Goal: Task Accomplishment & Management: Use online tool/utility

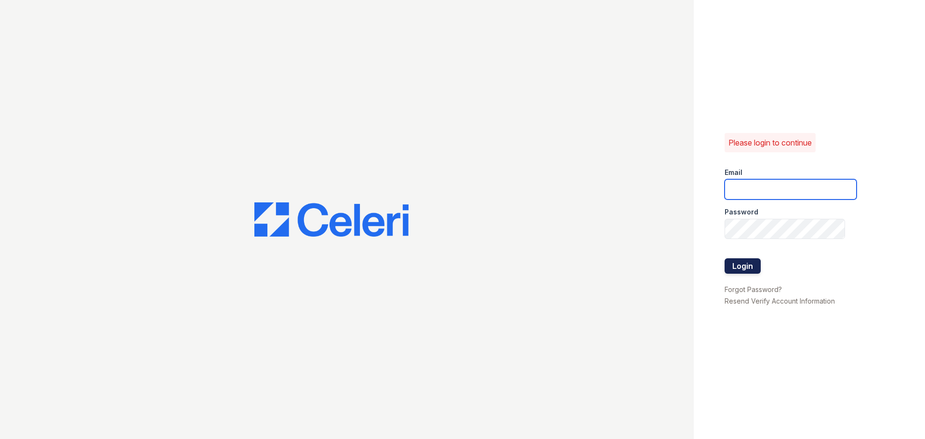
type input "[EMAIL_ADDRESS][DOMAIN_NAME]"
click at [746, 261] on button "Login" at bounding box center [743, 265] width 36 height 15
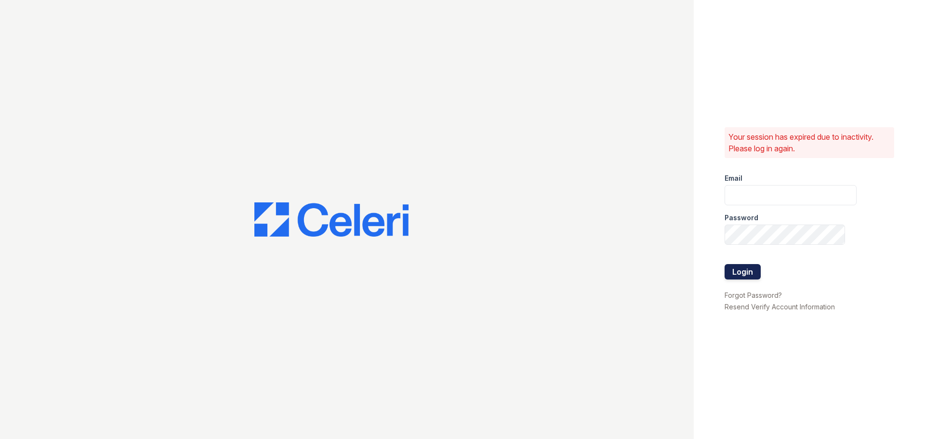
type input "[EMAIL_ADDRESS][DOMAIN_NAME]"
click at [744, 274] on button "Login" at bounding box center [743, 271] width 36 height 15
